Goal: Book appointment/travel/reservation

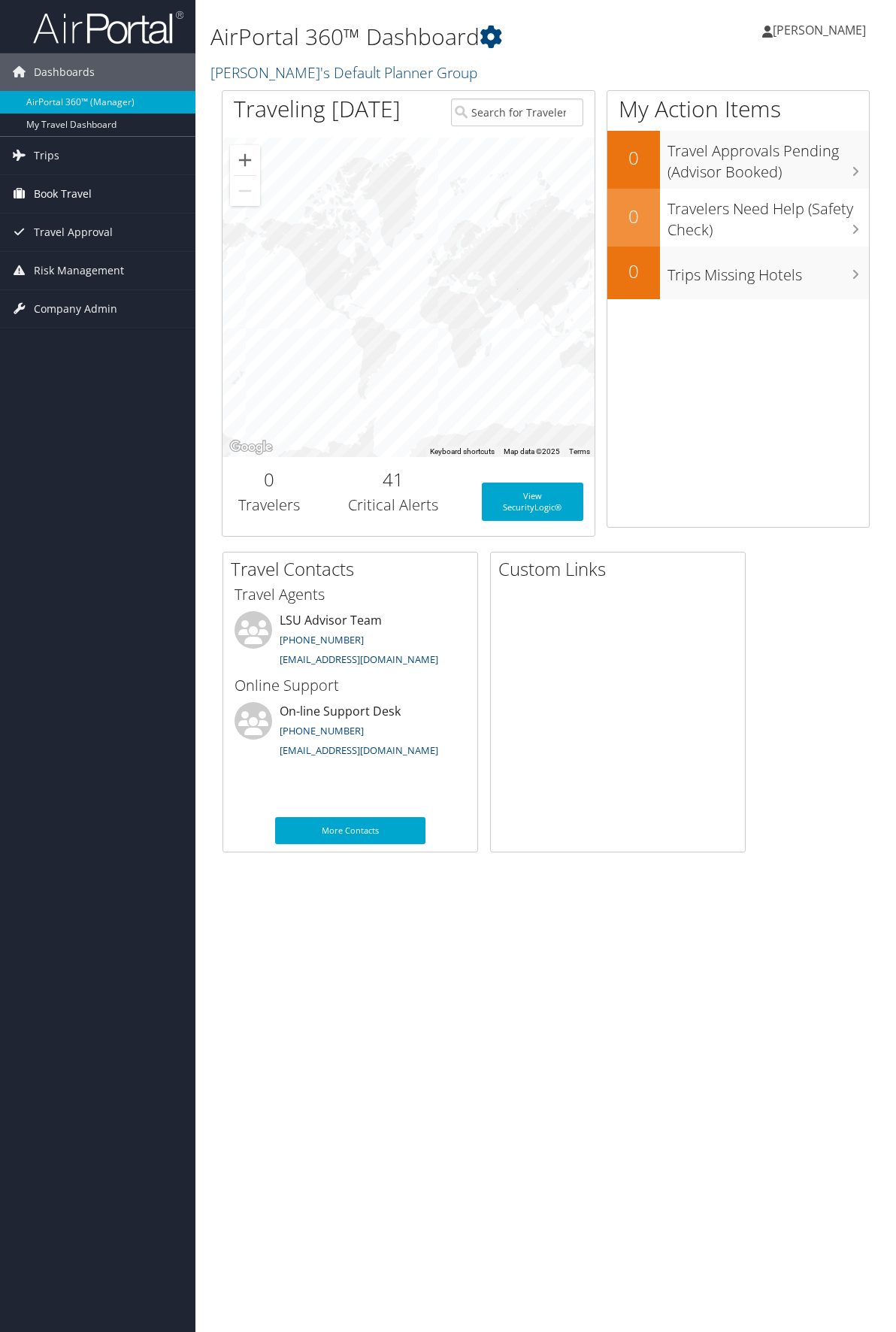
click at [73, 189] on span "Book Travel" at bounding box center [63, 194] width 58 height 38
click at [98, 257] on link "Book/Manage Online Trips" at bounding box center [97, 247] width 195 height 23
